Goal: Task Accomplishment & Management: Manage account settings

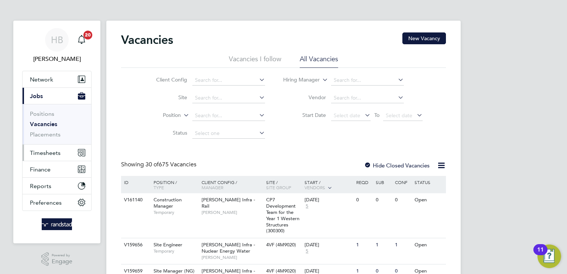
click at [49, 155] on span "Timesheets" at bounding box center [45, 152] width 31 height 7
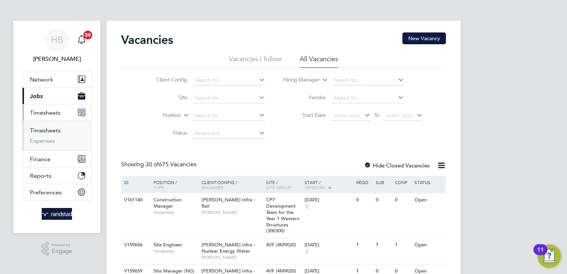
click at [42, 128] on link "Timesheets" at bounding box center [45, 130] width 31 height 7
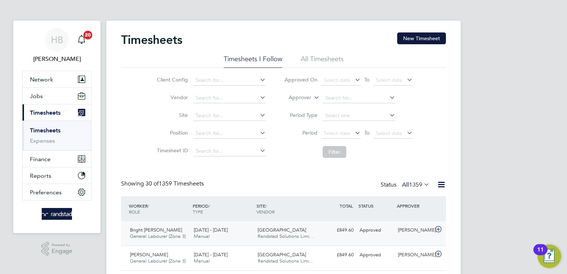
click at [212, 229] on span "[DATE] - [DATE]" at bounding box center [211, 230] width 34 height 6
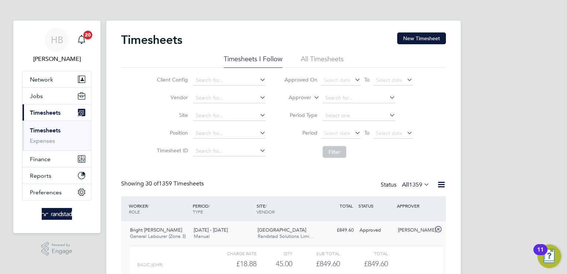
click at [329, 255] on div "Sub Total" at bounding box center [316, 253] width 48 height 9
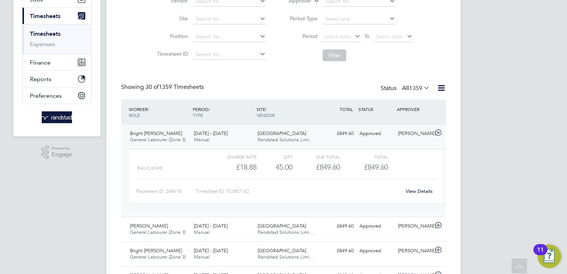
click at [335, 165] on div "£849.60" at bounding box center [316, 167] width 48 height 12
click at [423, 191] on link "View Details" at bounding box center [418, 191] width 27 height 6
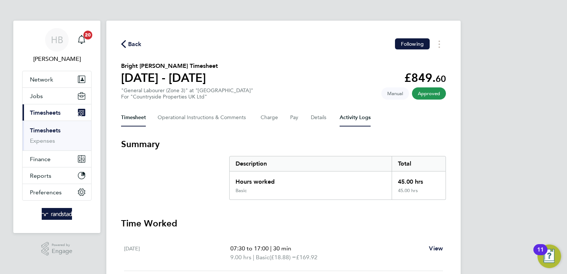
click at [358, 120] on Logs-tab "Activity Logs" at bounding box center [354, 118] width 31 height 18
